Goal: Task Accomplishment & Management: Use online tool/utility

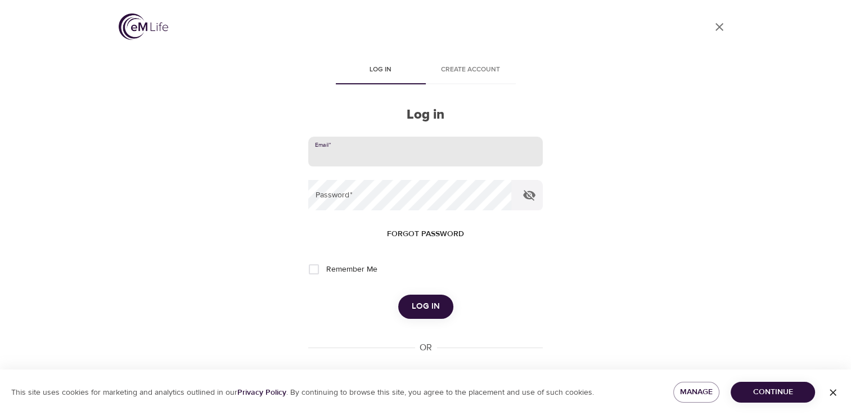
click at [337, 156] on input "email" at bounding box center [425, 152] width 234 height 30
type input "vreese@montcopa.org"
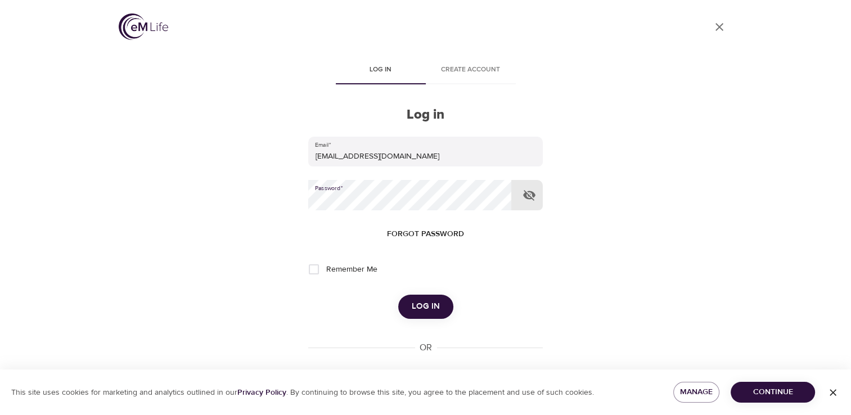
click at [422, 308] on span "Log in" at bounding box center [426, 306] width 28 height 15
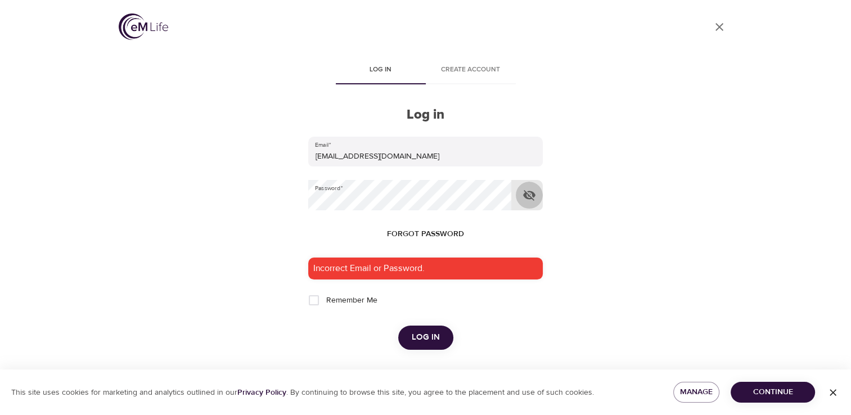
click at [533, 195] on icon "button" at bounding box center [529, 195] width 12 height 11
click at [434, 345] on button "Log in" at bounding box center [425, 338] width 55 height 24
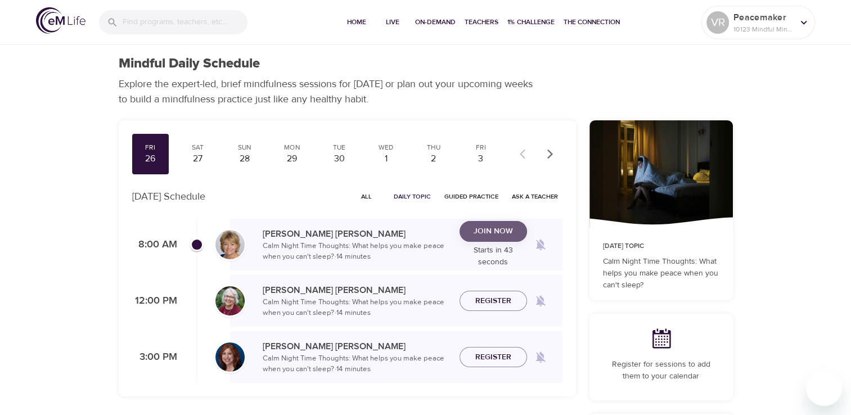
click at [487, 229] on span "Join Now" at bounding box center [493, 231] width 39 height 14
